Goal: Entertainment & Leisure: Consume media (video, audio)

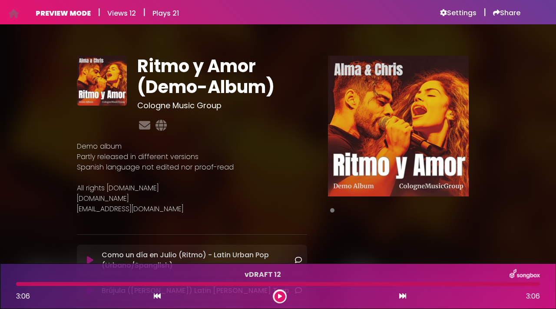
scroll to position [61, 0]
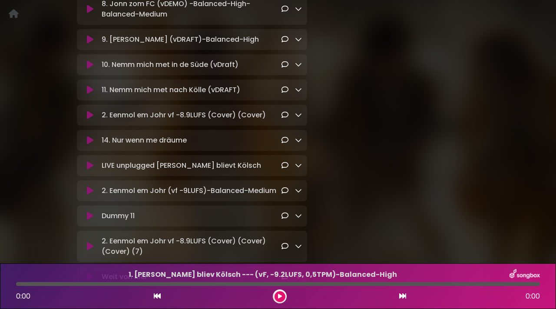
scroll to position [433, 0]
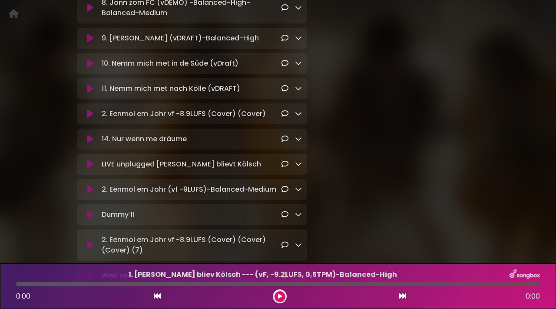
click at [92, 140] on icon at bounding box center [90, 139] width 7 height 9
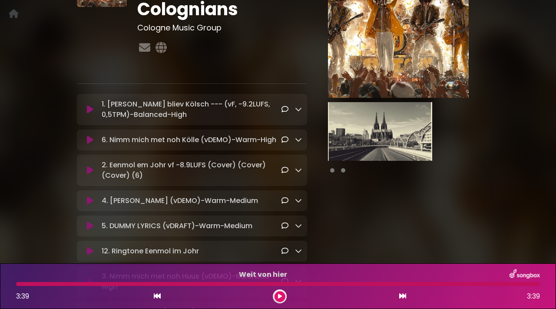
scroll to position [54, 0]
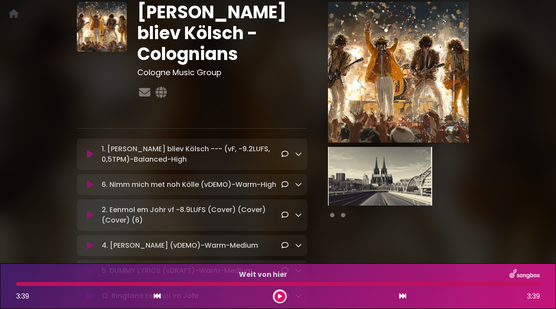
click at [87, 150] on icon at bounding box center [90, 154] width 7 height 9
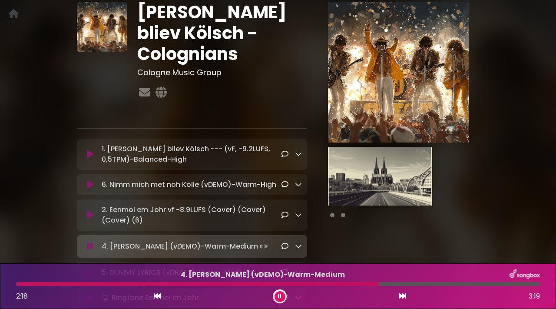
click at [0, 307] on div "4. [PERSON_NAME] (vDEMO)-Warm-Medium 2:18 3:19" at bounding box center [278, 286] width 556 height 46
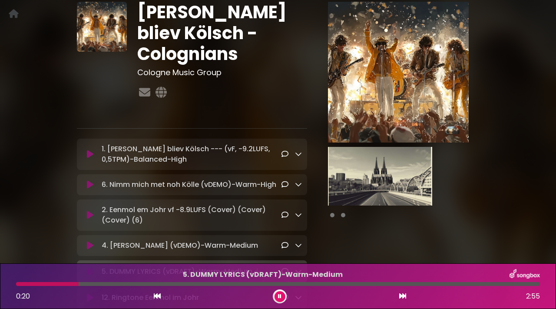
click at [0, 307] on div "5. DUMMY LYRICS (vDRAFT)-Warm-Medium 0:20 2:55" at bounding box center [278, 286] width 556 height 46
click at [1, 307] on div "5. DUMMY LYRICS (vDRAFT)-Warm-Medium 0:30 2:55" at bounding box center [278, 286] width 556 height 46
